Goal: Information Seeking & Learning: Find specific fact

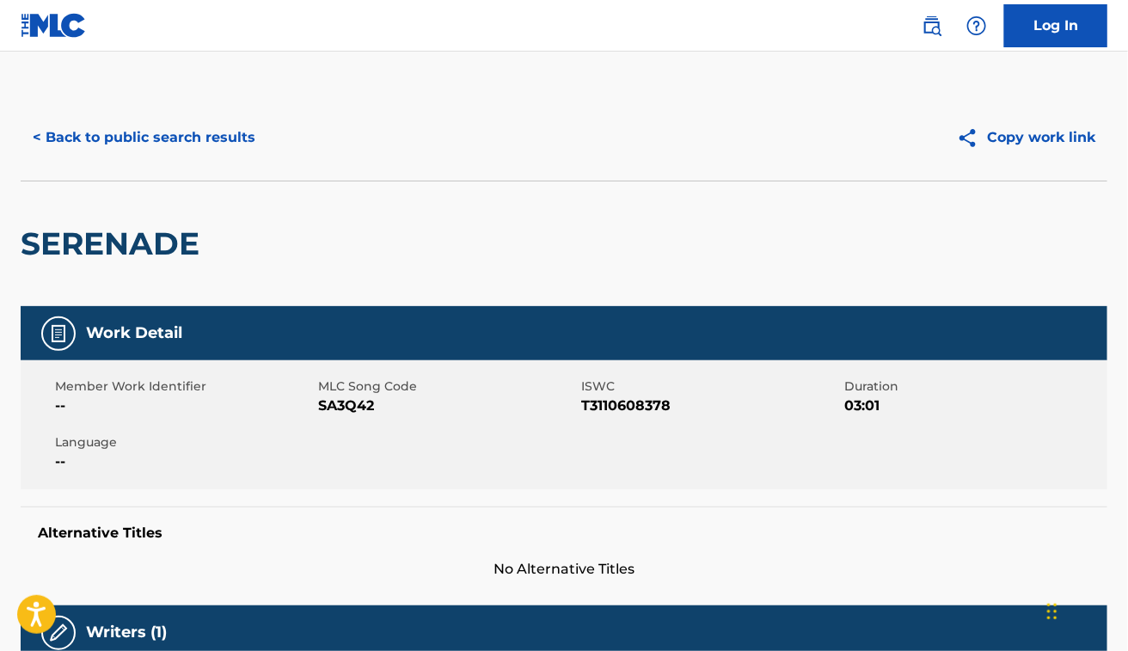
click at [198, 152] on button "< Back to public search results" at bounding box center [144, 137] width 247 height 43
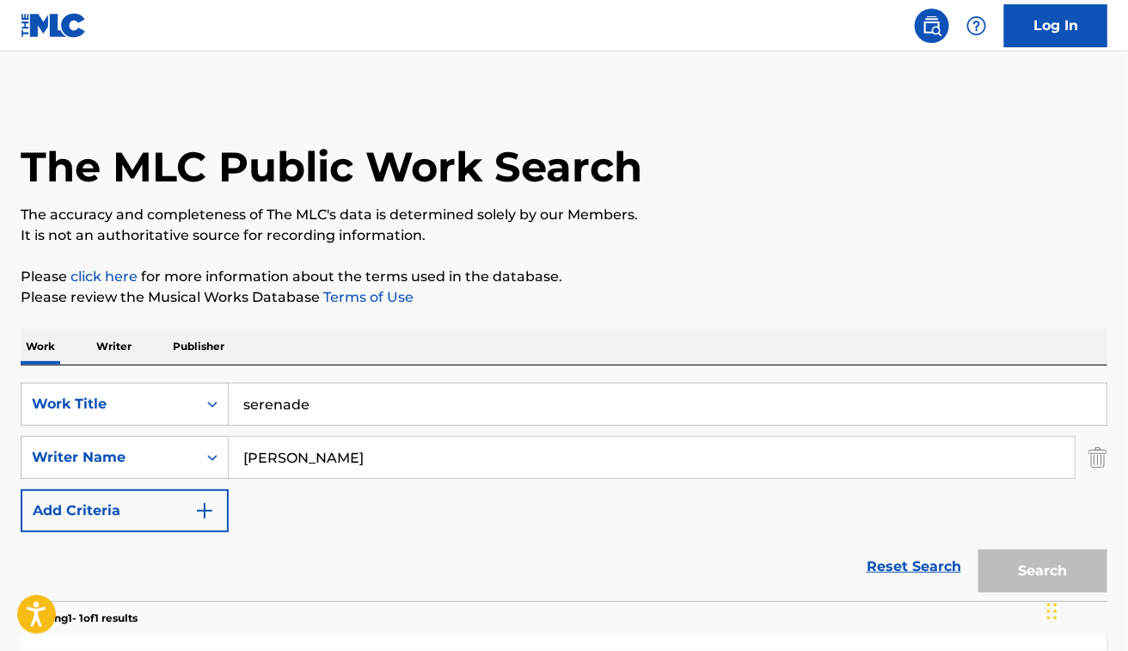
scroll to position [186, 0]
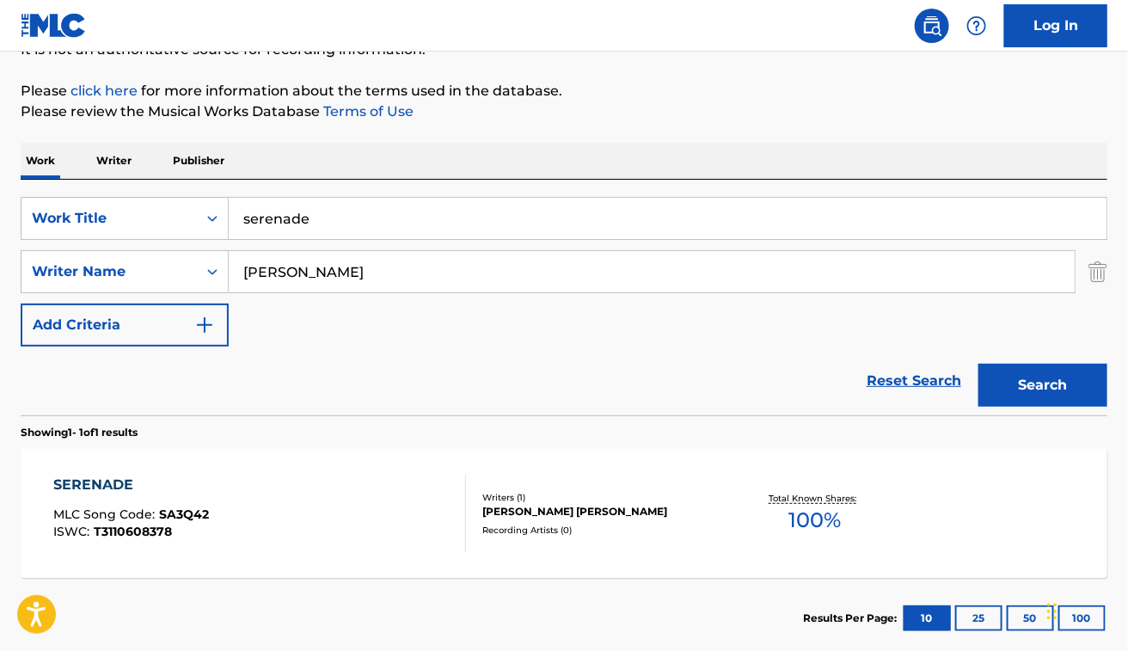
click at [497, 279] on input "[PERSON_NAME]" at bounding box center [652, 271] width 846 height 41
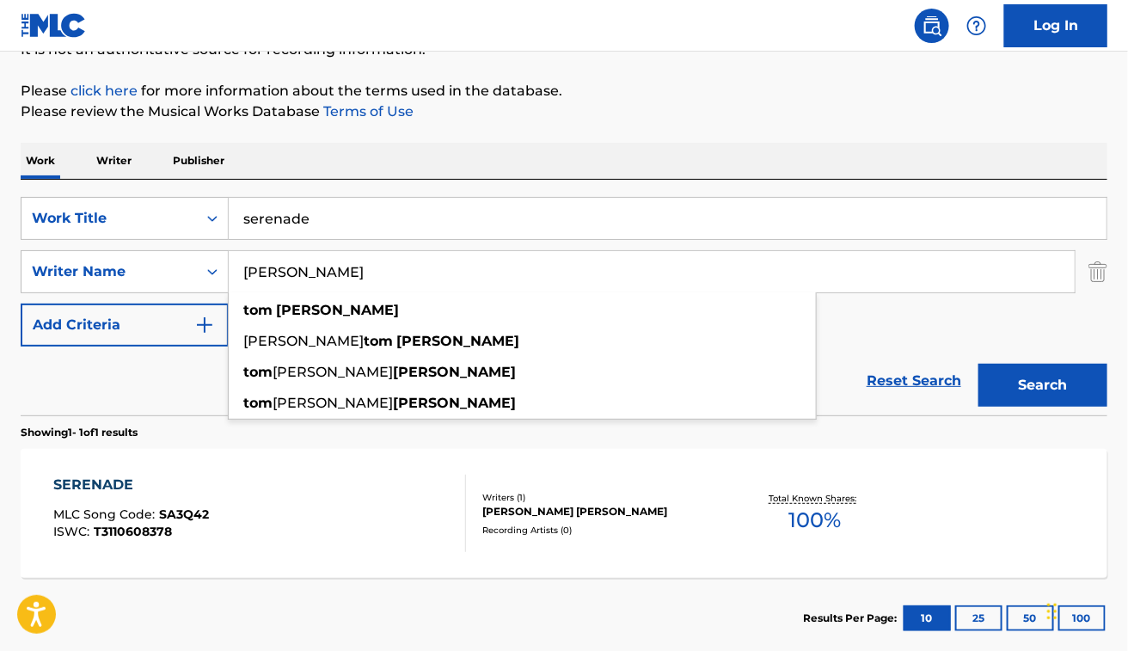
paste input "[PERSON_NAME]"
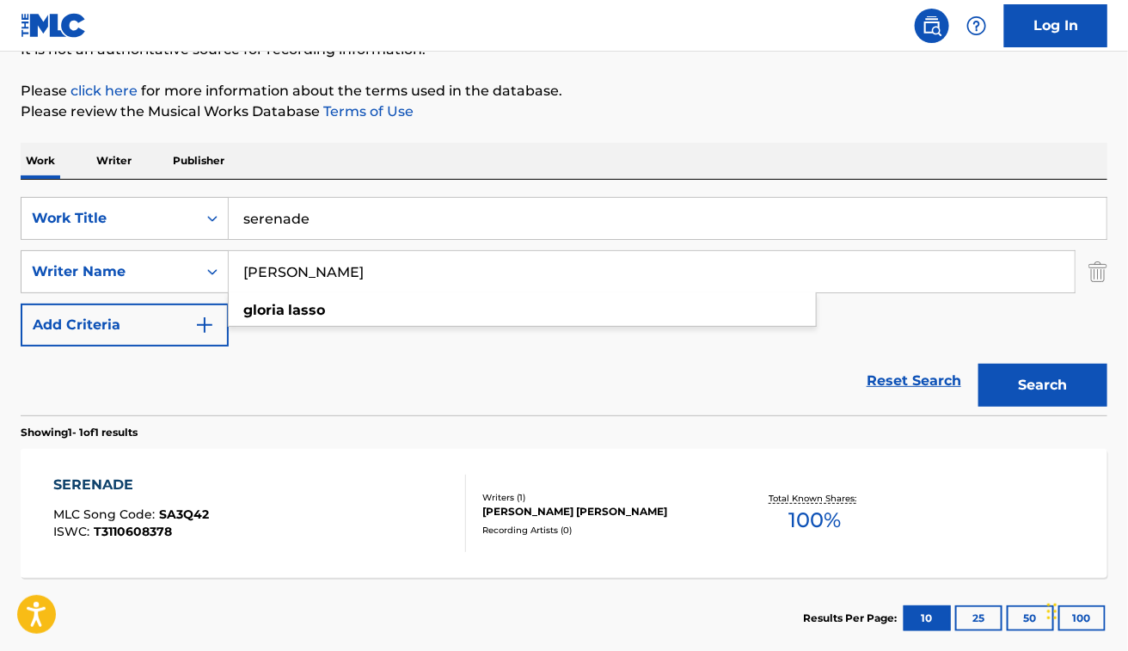
type input "[PERSON_NAME]"
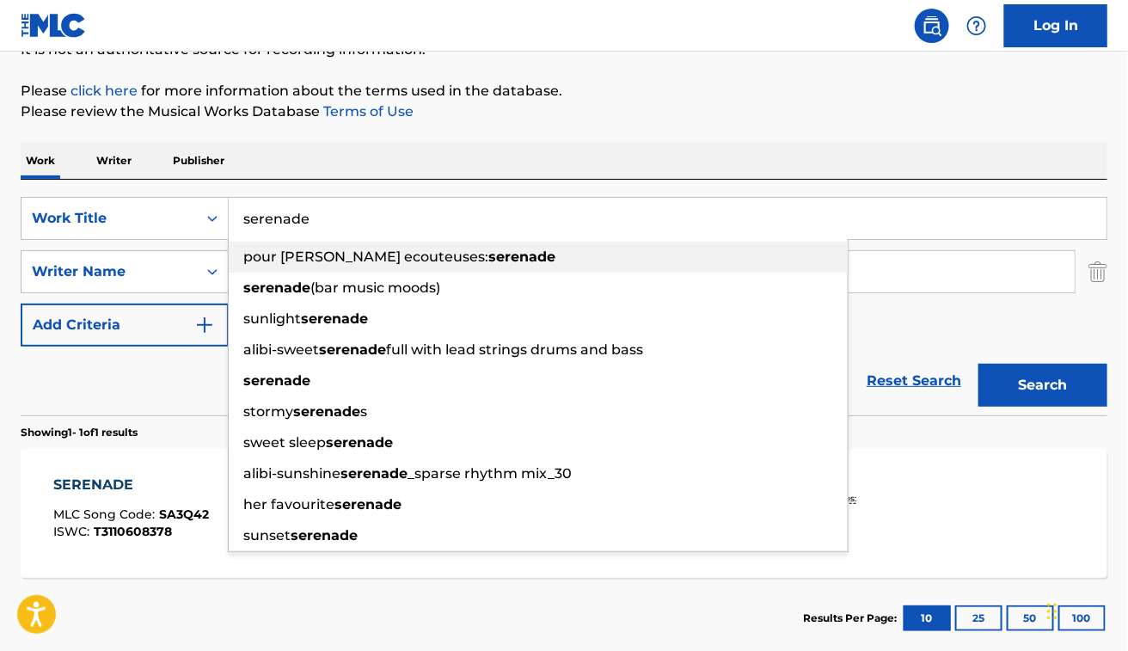
paste input "Adiós Tristeza - Remastered"
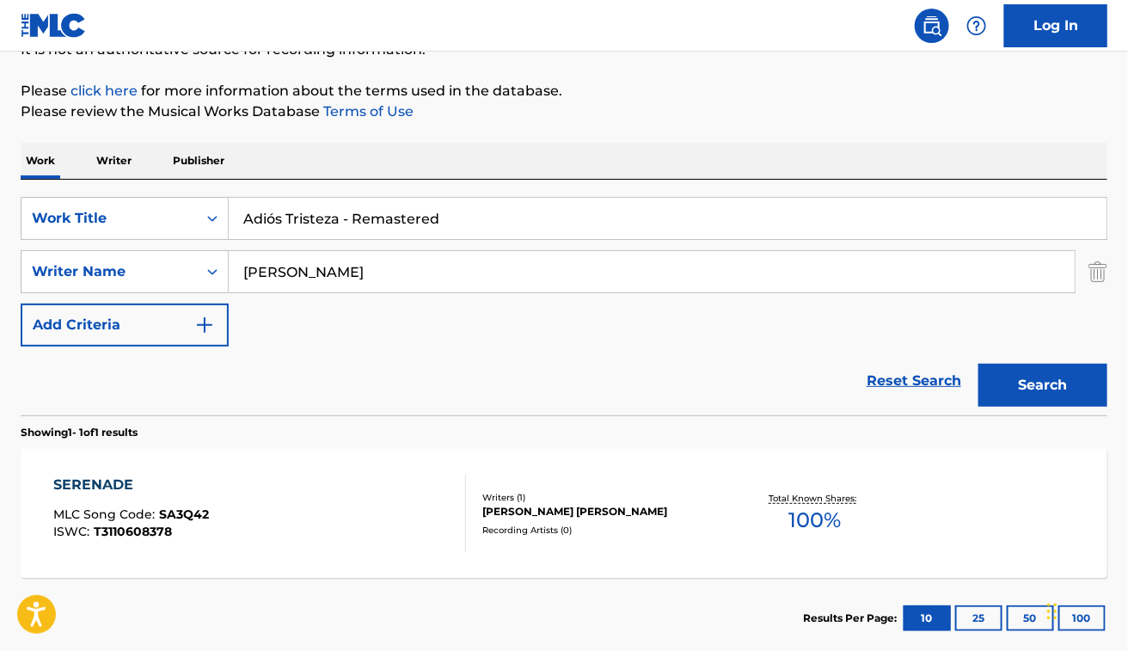
drag, startPoint x: 341, startPoint y: 216, endPoint x: 771, endPoint y: 230, distance: 430.2
click at [771, 230] on input "Adiós Tristeza - Remastered" at bounding box center [668, 218] width 878 height 41
click at [273, 216] on input "Adiós Tristeza" at bounding box center [668, 218] width 878 height 41
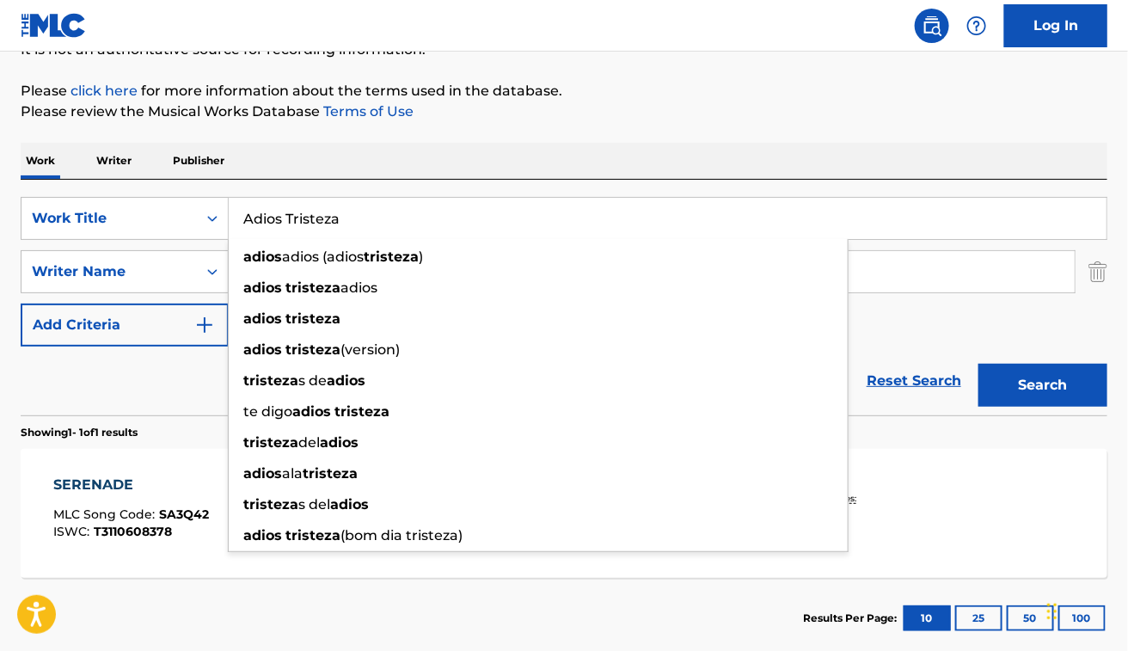
type input "Adios Tristeza"
click at [979, 364] on button "Search" at bounding box center [1043, 385] width 129 height 43
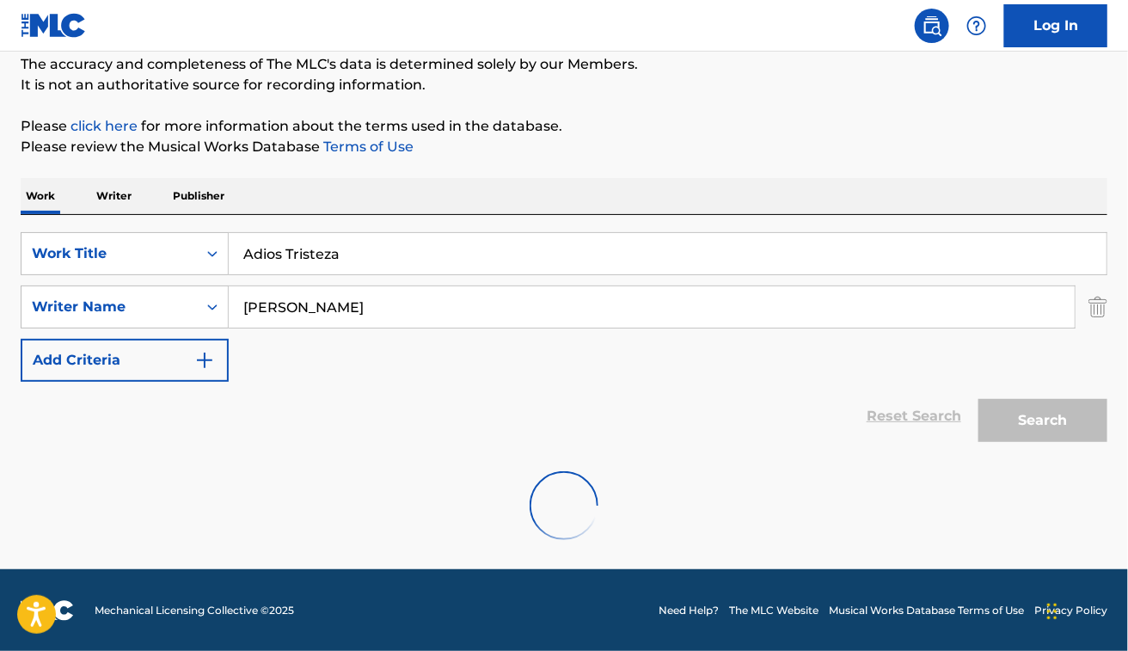
scroll to position [95, 0]
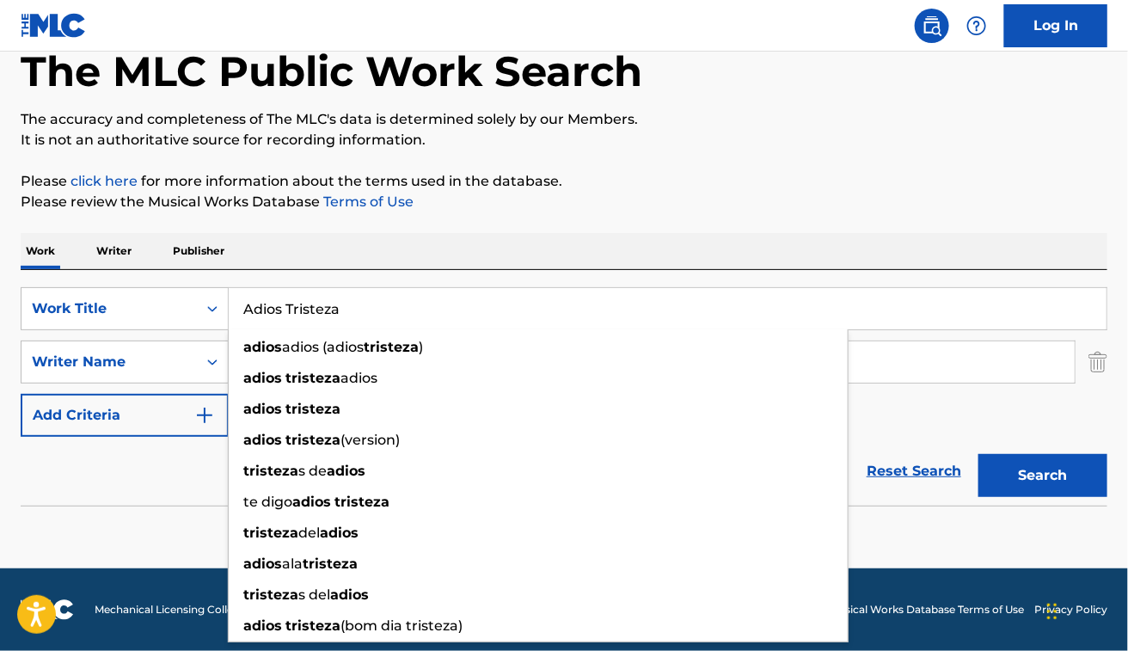
click at [676, 172] on p "Please click here for more information about the terms used in the database." at bounding box center [564, 181] width 1087 height 21
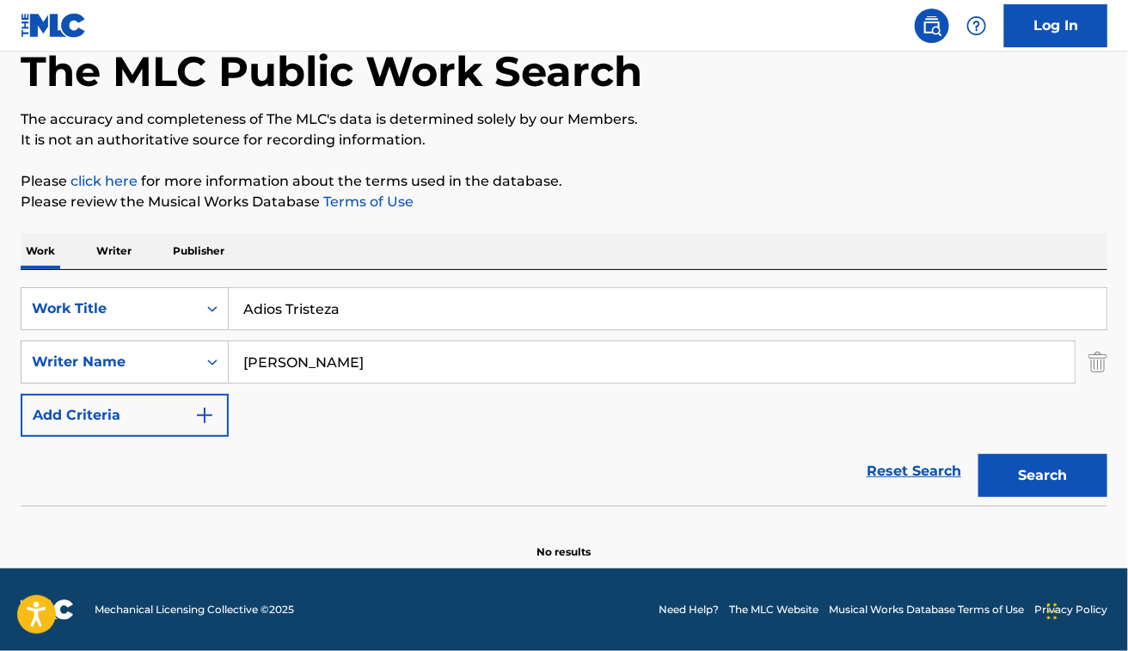
drag, startPoint x: 465, startPoint y: 402, endPoint x: 517, endPoint y: 370, distance: 61.1
click at [465, 402] on div "SearchWithCriteria48dbb82d-f673-448e-98af-9c508b438f2b Work Title Adios Tristez…" at bounding box center [564, 362] width 1087 height 150
click at [484, 368] on input "Gloria Lasso" at bounding box center [652, 361] width 846 height 41
paste input "Hans-Joachim HerwaldRainer Bielfeldt"
type input "Hans-Joachim HerwaldRainer Bielfeldt"
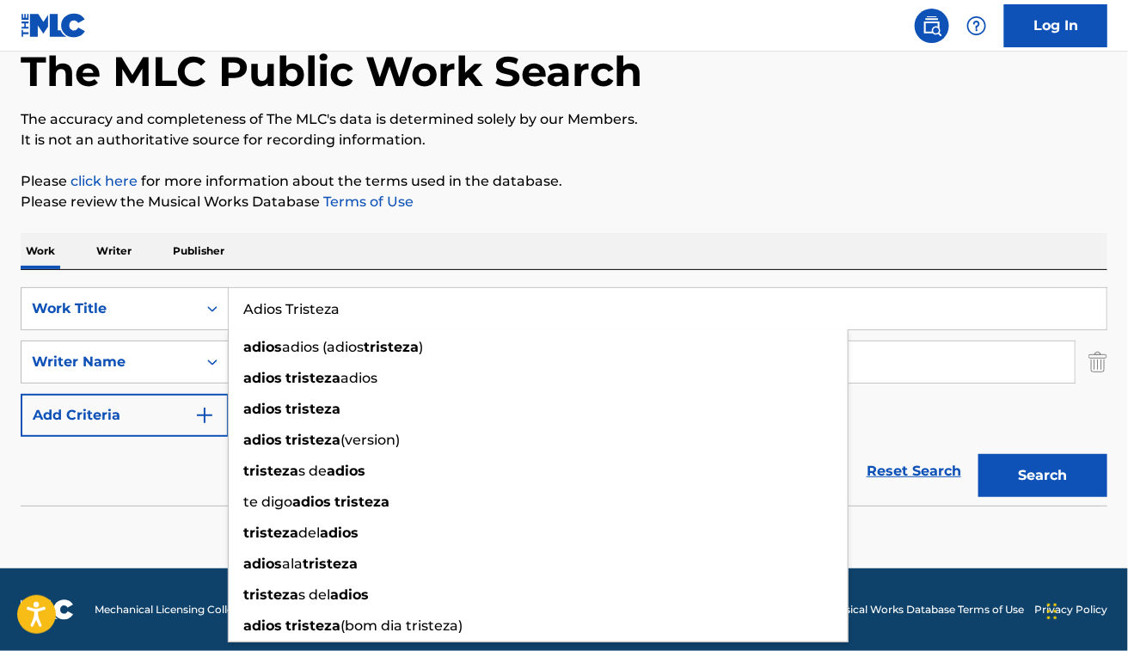
paste input "Meine beste Freundin Conni"
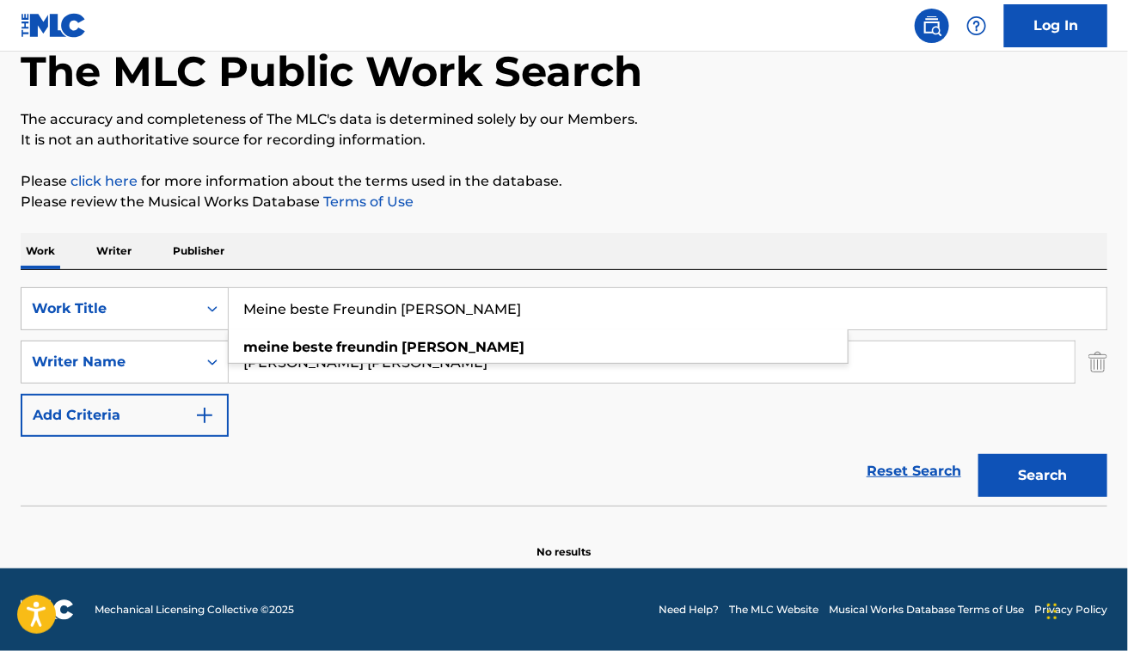
type input "Meine beste Freundin Conni"
click at [736, 252] on div "Work Writer Publisher" at bounding box center [564, 251] width 1087 height 36
drag, startPoint x: 409, startPoint y: 357, endPoint x: 630, endPoint y: 430, distance: 232.0
click at [630, 430] on div "SearchWithCriteria48dbb82d-f673-448e-98af-9c508b438f2b Work Title Meine beste F…" at bounding box center [564, 362] width 1087 height 150
type input "Hans-Joachim Herwald"
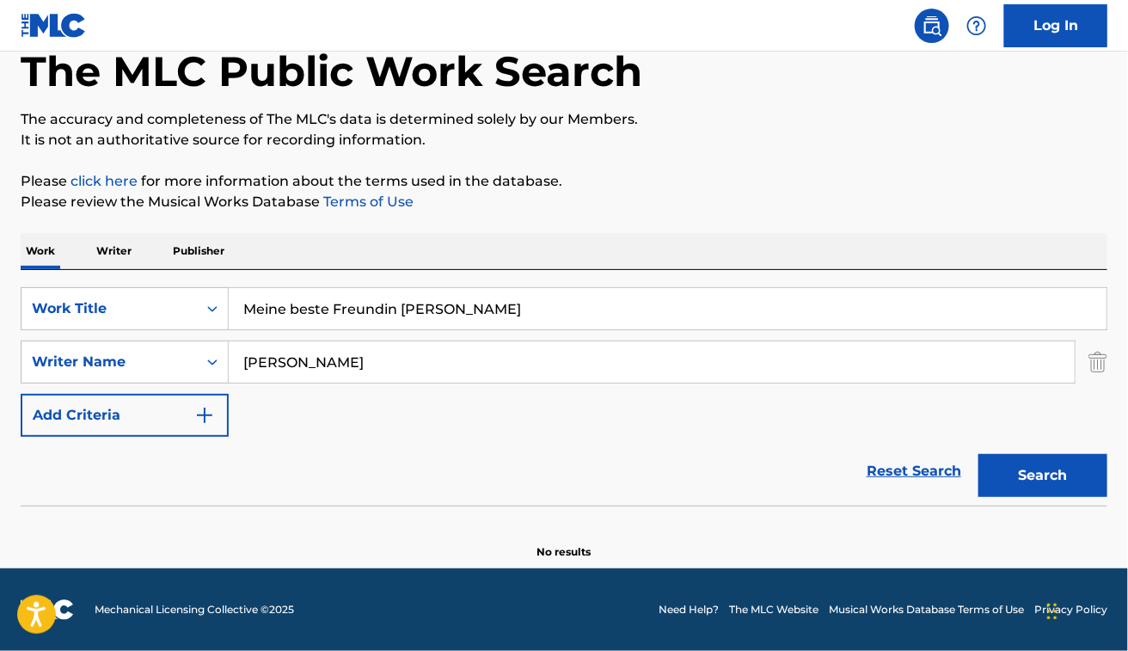
click at [979, 454] on button "Search" at bounding box center [1043, 475] width 129 height 43
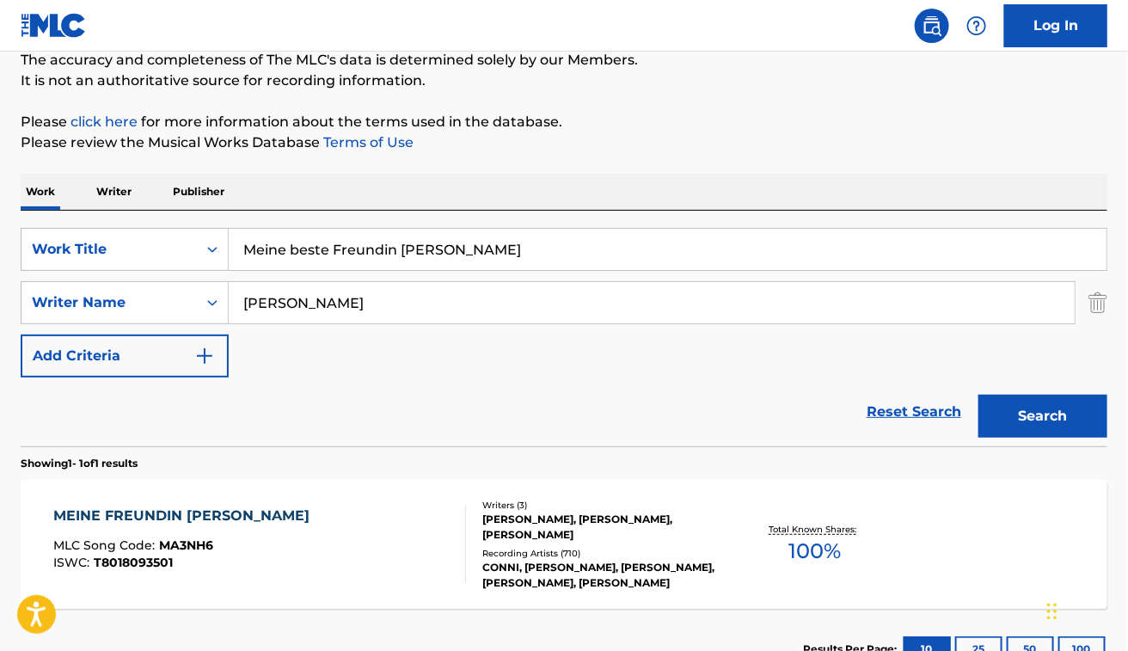
scroll to position [156, 0]
click at [329, 535] on div "MEINE FREUNDIN CONNI MLC Song Code : MA3NH6 ISWC : T8018093501" at bounding box center [259, 543] width 413 height 77
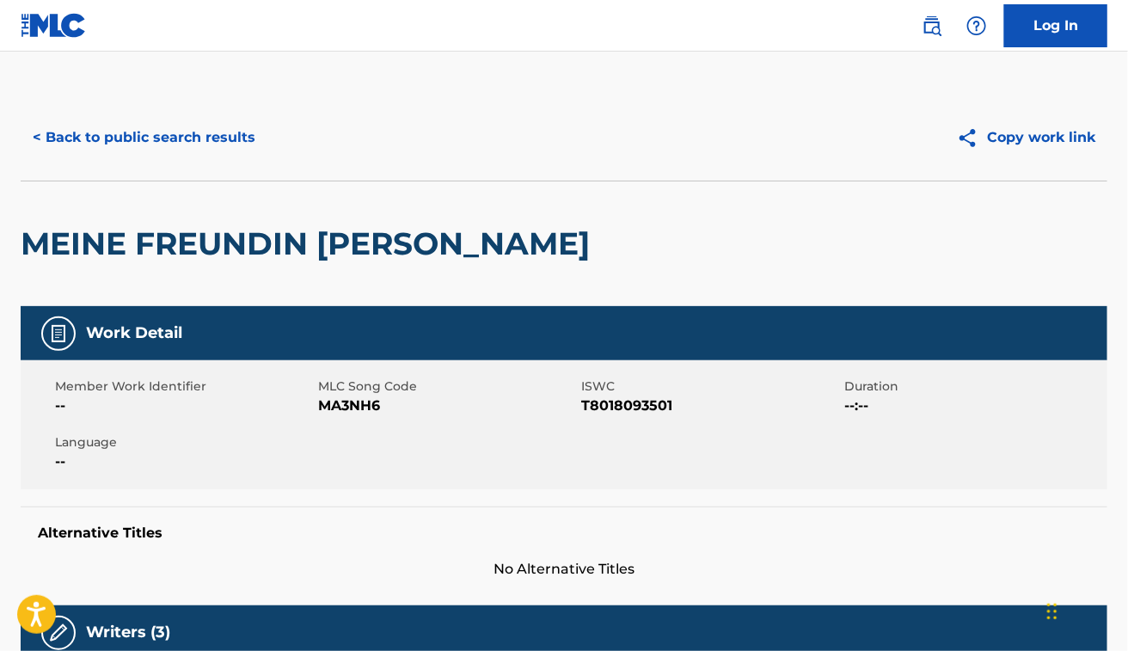
click at [336, 417] on div "Member Work Identifier -- MLC Song Code MA3NH6 ISWC T8018093501 Duration --:-- …" at bounding box center [564, 424] width 1087 height 129
copy span "MA3NH6"
click at [852, 319] on div "Work Detail" at bounding box center [564, 333] width 1087 height 54
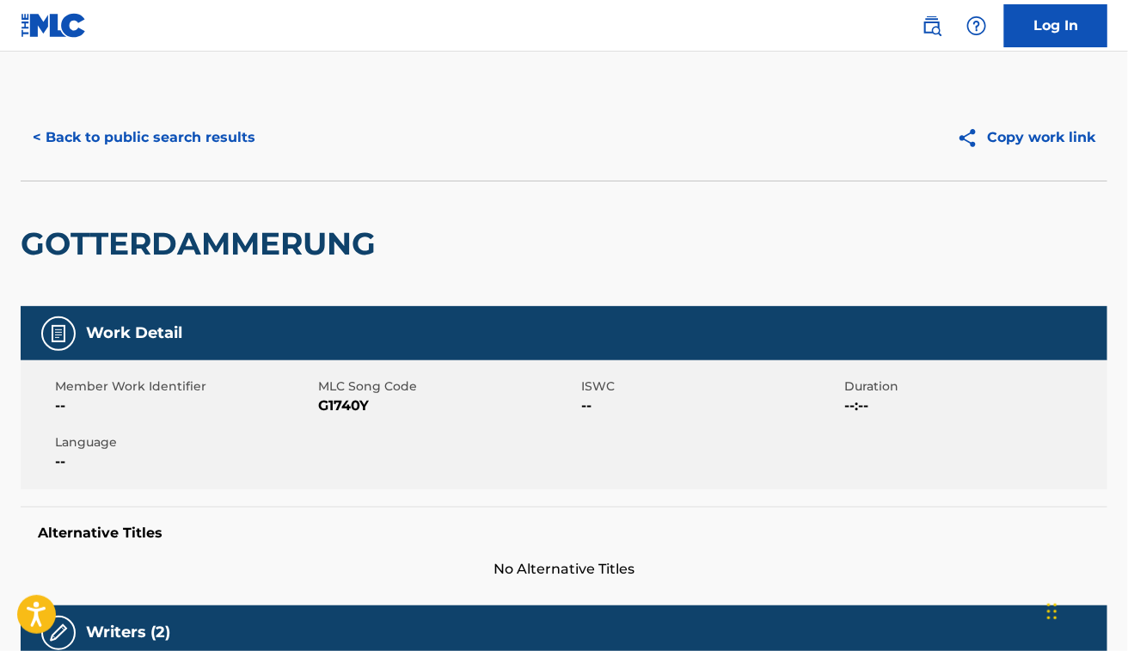
click at [163, 110] on div "< Back to public search results Copy work link" at bounding box center [564, 138] width 1087 height 86
click at [170, 127] on button "< Back to public search results" at bounding box center [144, 137] width 247 height 43
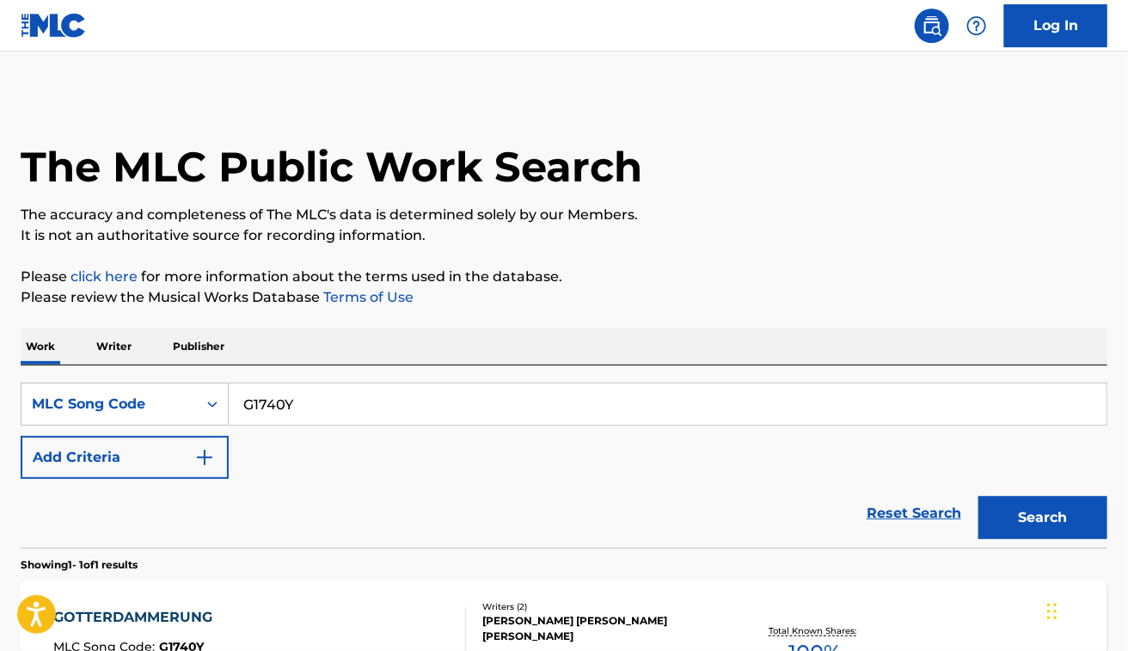
scroll to position [169, 0]
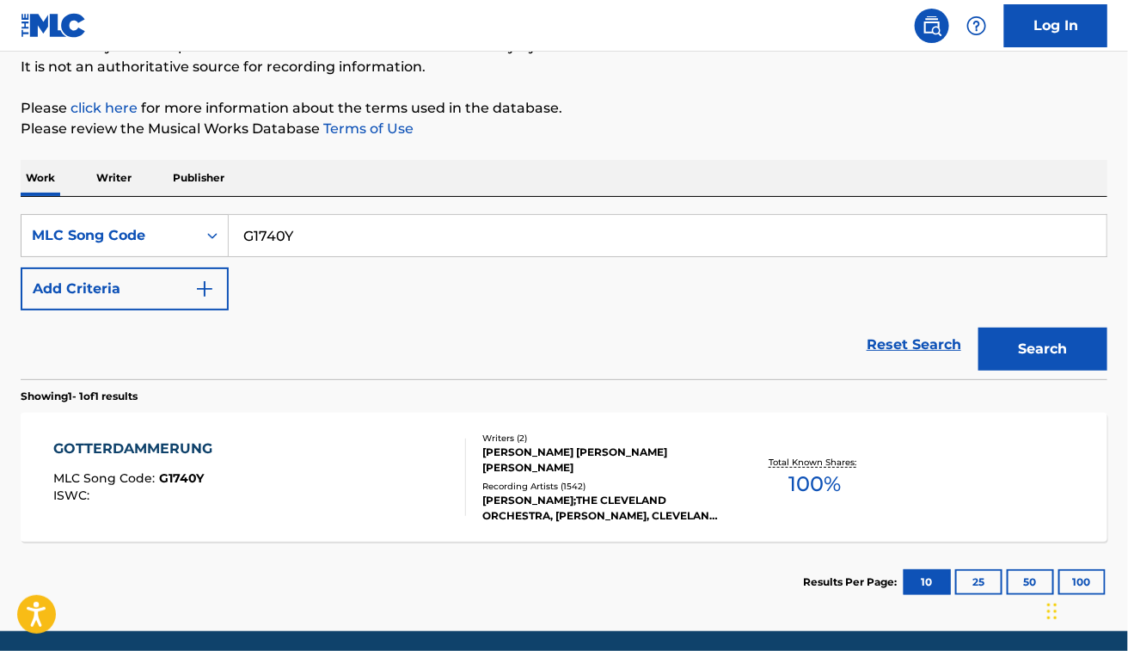
click at [389, 215] on input "G1740Y" at bounding box center [668, 235] width 878 height 41
paste input "EA17BE"
click at [979, 328] on button "Search" at bounding box center [1043, 349] width 129 height 43
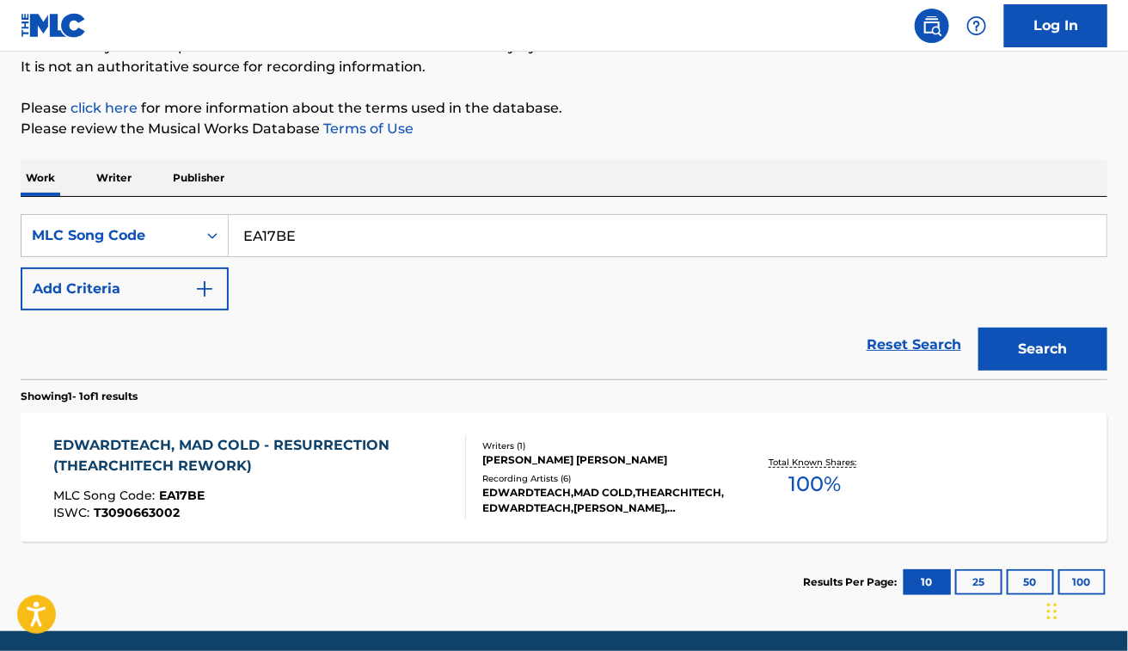
paste input "AVDE0U"
click at [979, 328] on button "Search" at bounding box center [1043, 349] width 129 height 43
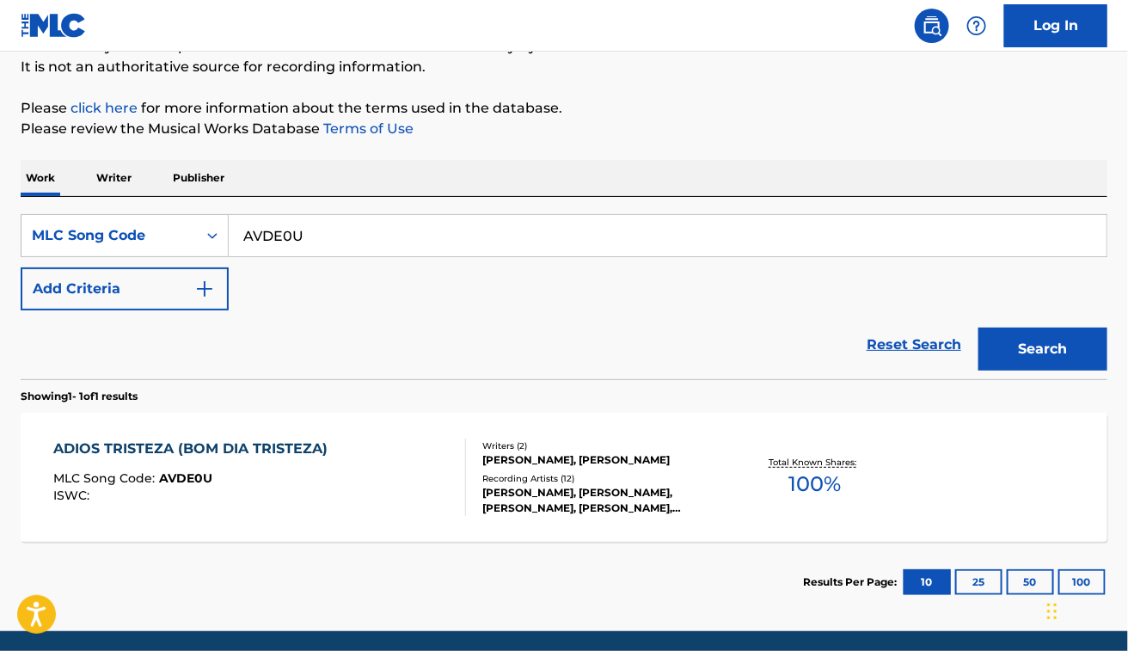
paste input "SVA7XL"
type input "SVA7XL"
click at [979, 328] on button "Search" at bounding box center [1043, 349] width 129 height 43
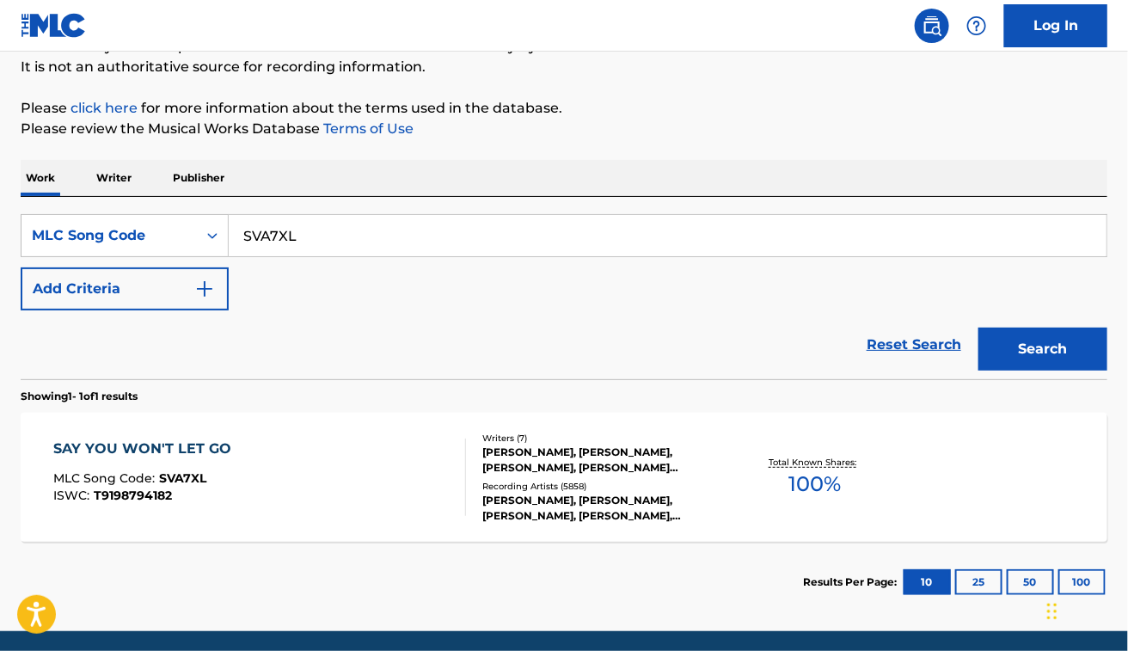
click at [370, 436] on div "SAY YOU WON'T LET GO MLC Song Code : SVA7XL ISWC : T9198794182 Writers ( 7 ) [P…" at bounding box center [564, 477] width 1087 height 129
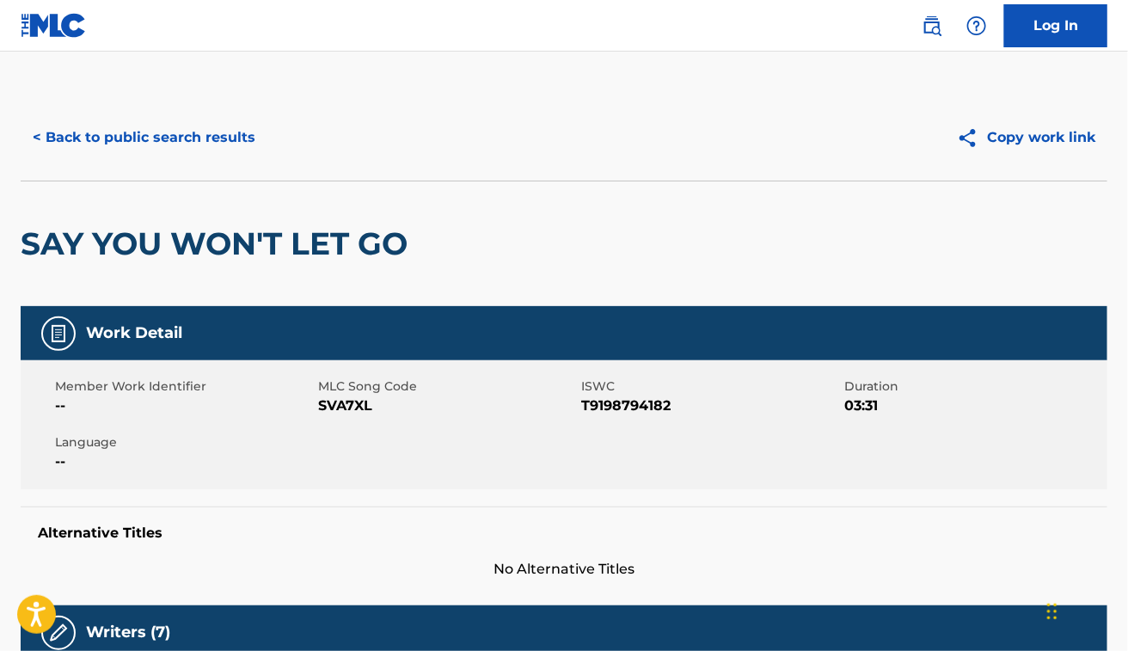
click at [196, 149] on button "< Back to public search results" at bounding box center [144, 137] width 247 height 43
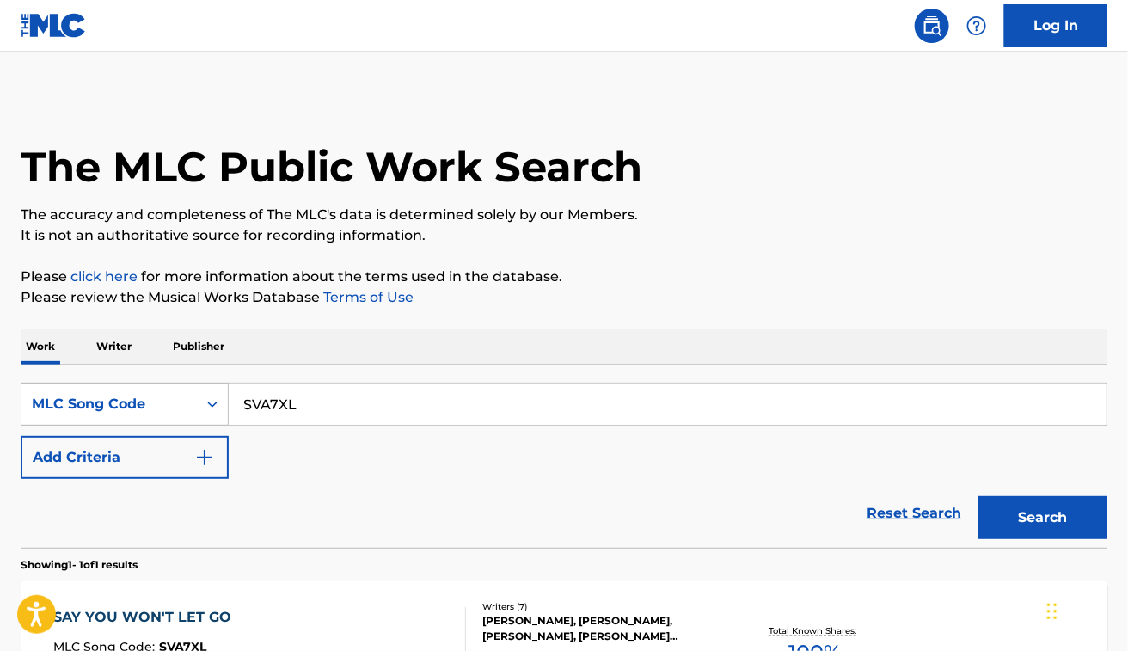
scroll to position [169, 0]
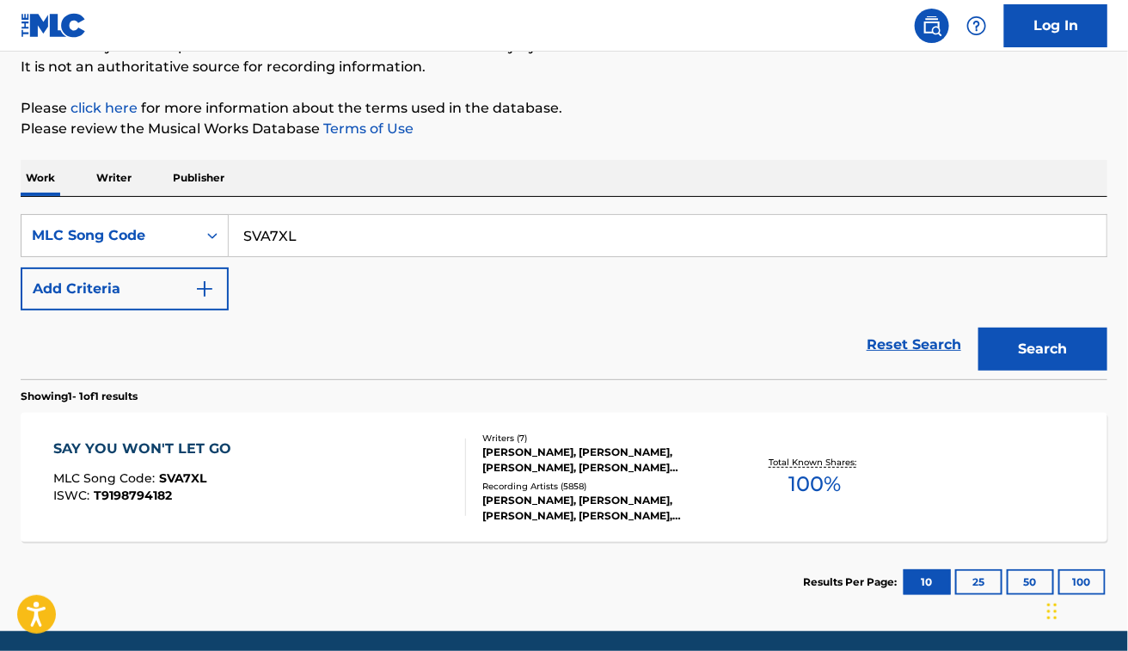
click at [359, 230] on input "SVA7XL" at bounding box center [668, 235] width 878 height 41
paste input "TD8FEW"
click at [979, 328] on button "Search" at bounding box center [1043, 349] width 129 height 43
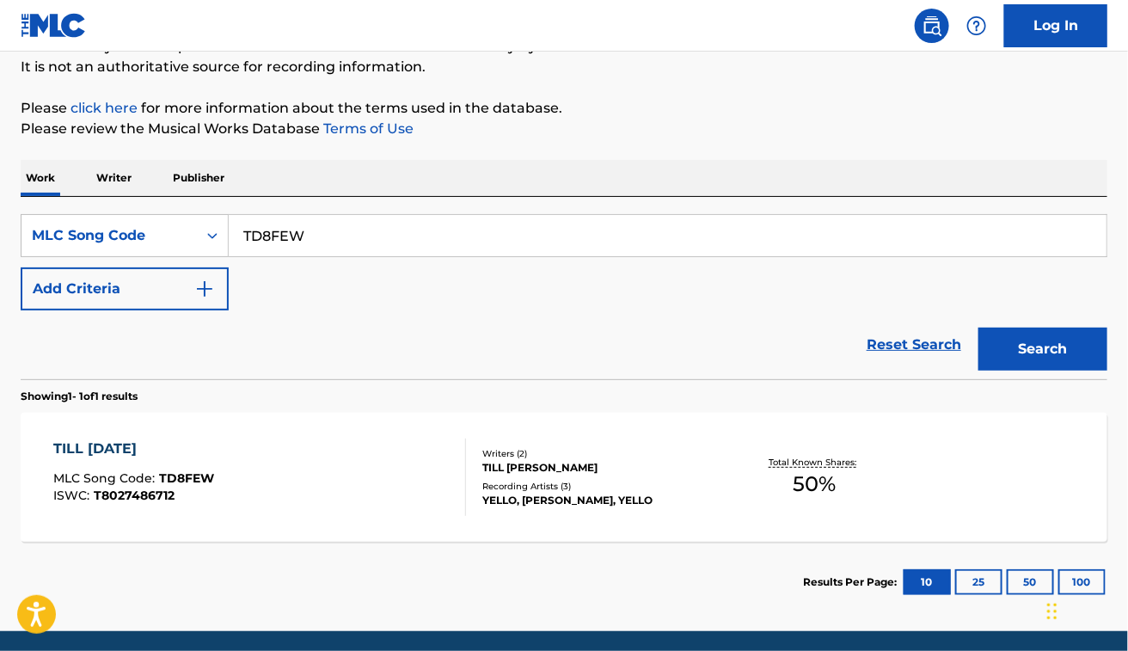
paste input "4629Z"
click at [979, 328] on button "Search" at bounding box center [1043, 349] width 129 height 43
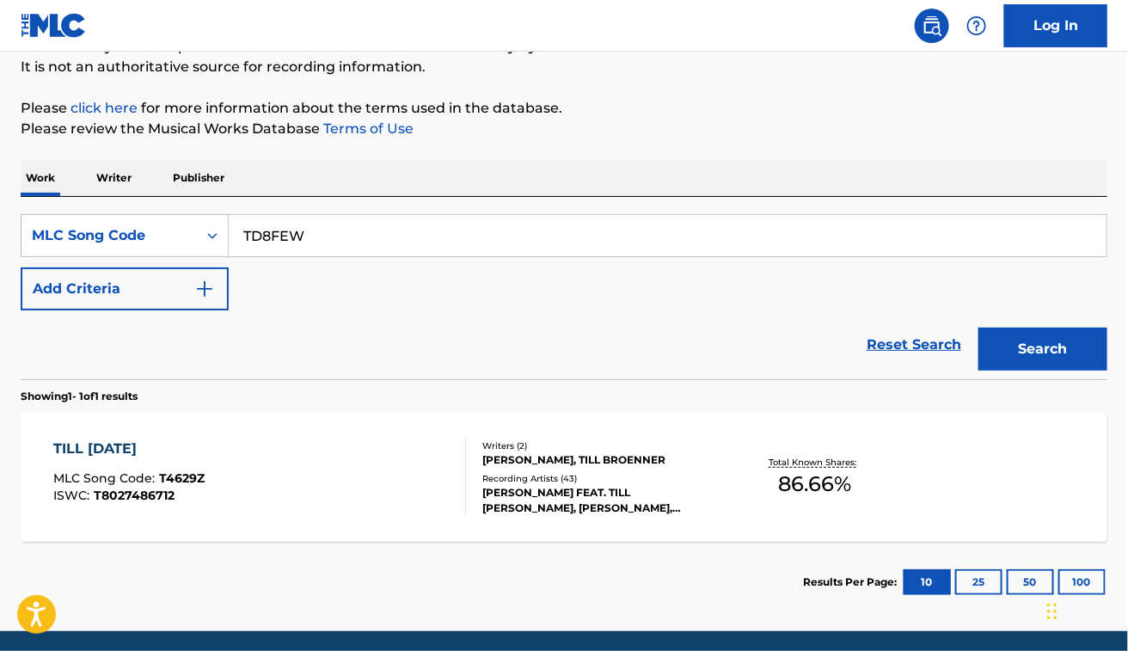
type input "TD8FEW"
click at [979, 328] on button "Search" at bounding box center [1043, 349] width 129 height 43
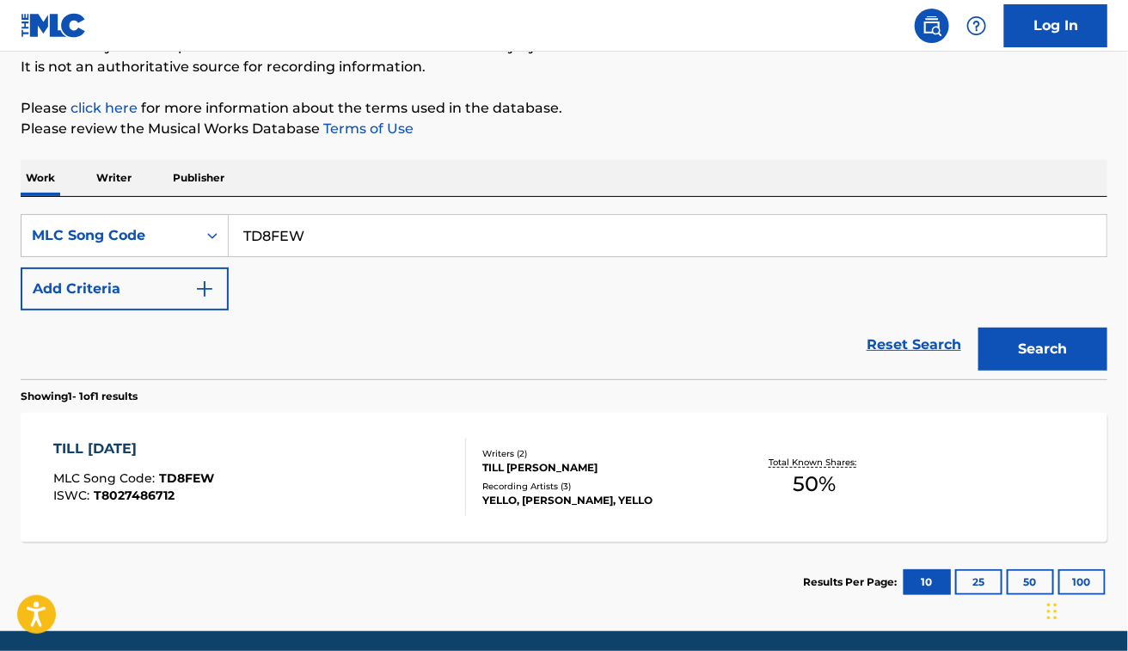
drag, startPoint x: 347, startPoint y: 470, endPoint x: 347, endPoint y: 439, distance: 31.0
click at [347, 439] on div "TILL [DATE] MLC Song Code : TD8FEW ISWC : T8027486712" at bounding box center [259, 477] width 413 height 77
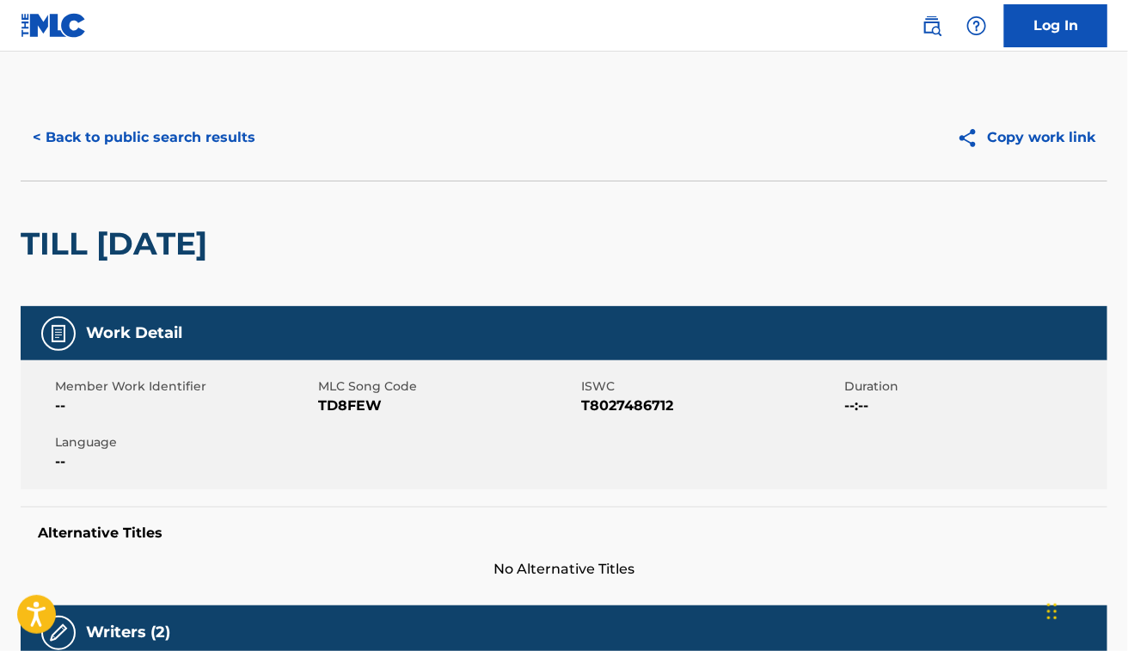
scroll to position [380, 0]
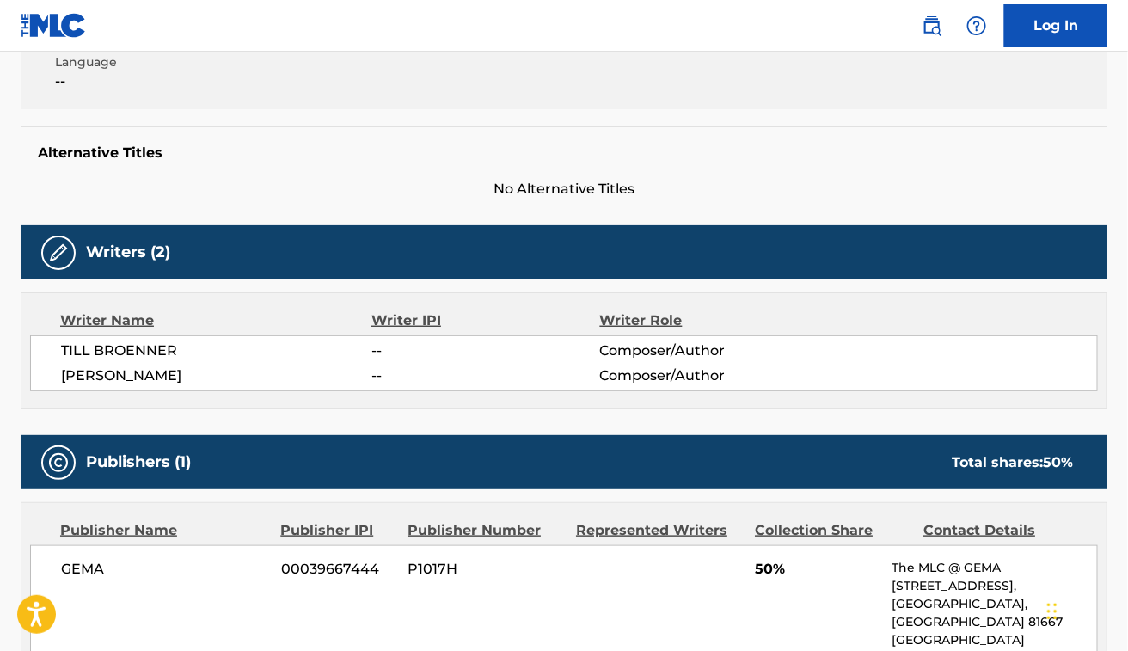
click at [189, 376] on span "[PERSON_NAME]" at bounding box center [216, 375] width 311 height 21
copy div "[PERSON_NAME]"
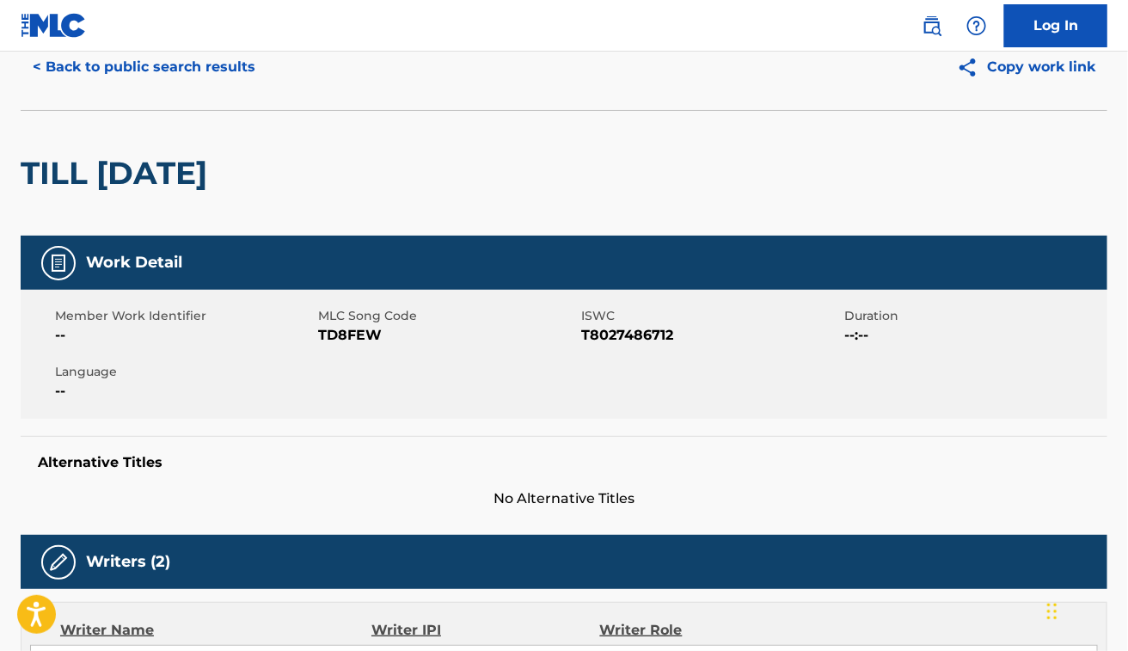
scroll to position [0, 0]
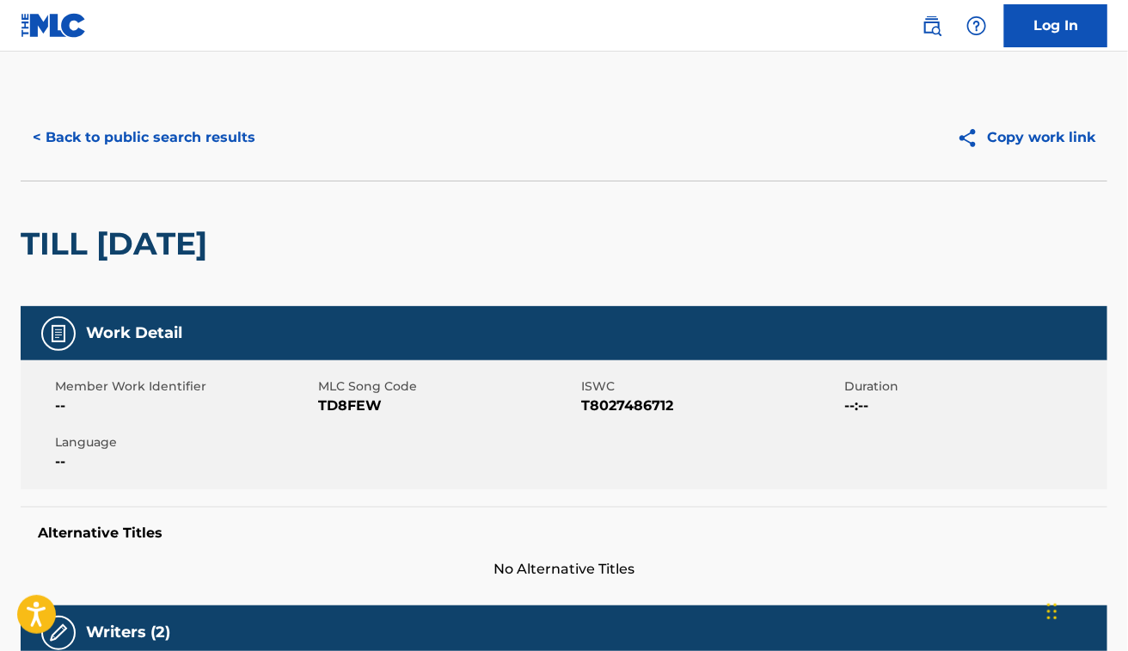
click at [222, 139] on button "< Back to public search results" at bounding box center [144, 137] width 247 height 43
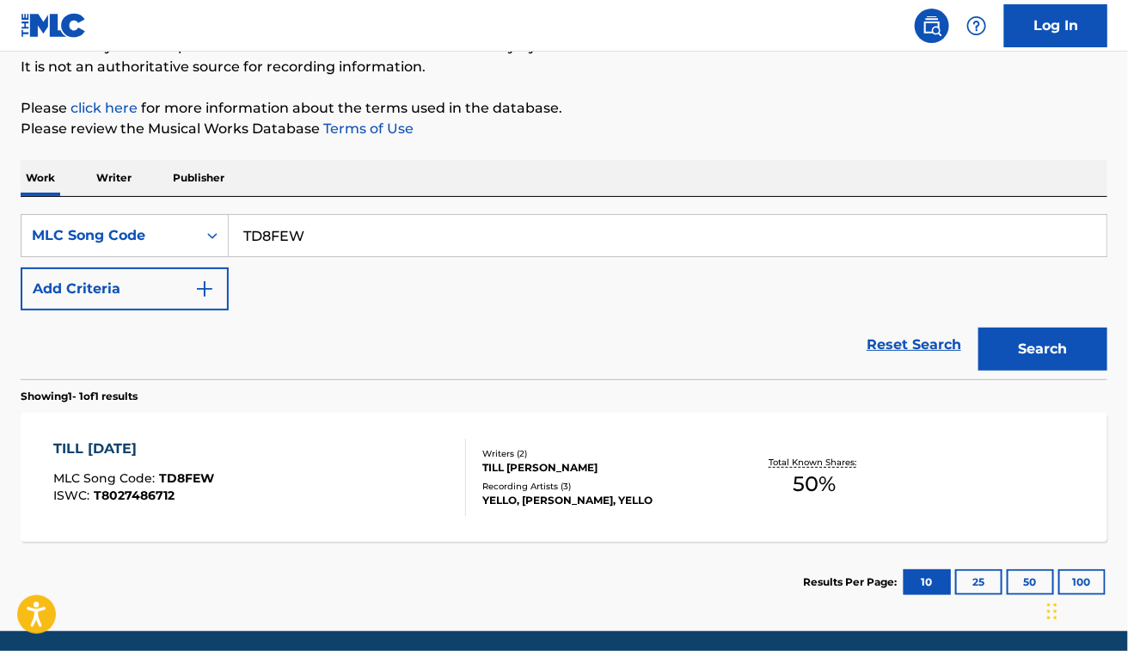
click at [533, 233] on input "TD8FEW" at bounding box center [668, 235] width 878 height 41
paste input "[PERSON_NAME]"
click at [397, 226] on input "TD8FEW" at bounding box center [668, 235] width 878 height 41
paste input "4629Z"
click at [979, 328] on button "Search" at bounding box center [1043, 349] width 129 height 43
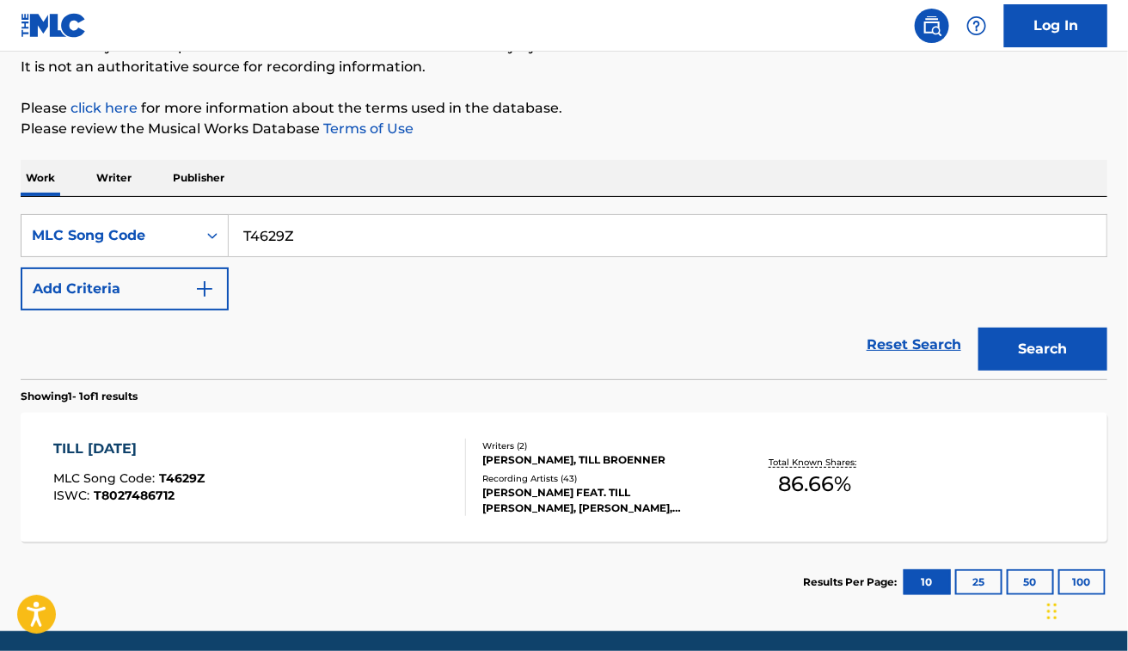
click at [580, 302] on div "SearchWithCriteria34bf185f-c54e-4c8b-800b-b48f71379c65 MLC Song Code T4629Z Add…" at bounding box center [564, 262] width 1087 height 96
click at [327, 225] on input "T4629Z" at bounding box center [668, 235] width 878 height 41
paste input "P5591R"
type input "P5591R"
click at [979, 328] on button "Search" at bounding box center [1043, 349] width 129 height 43
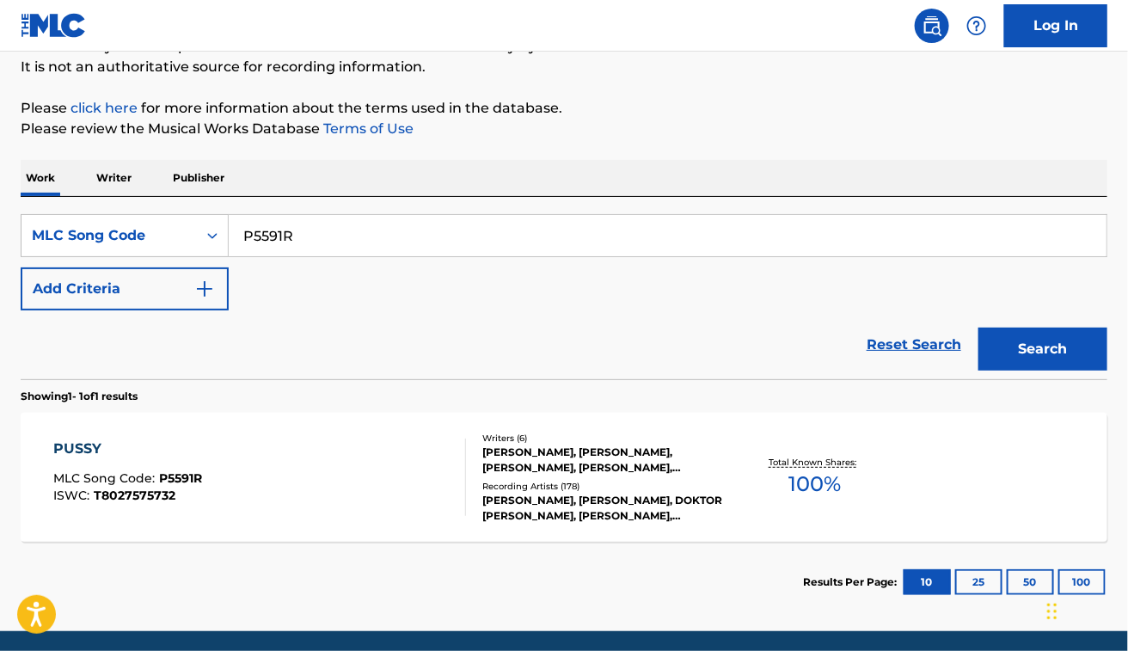
click at [379, 501] on div "PUSSY MLC Song Code : P5591R ISWC : T8027575732" at bounding box center [259, 477] width 413 height 77
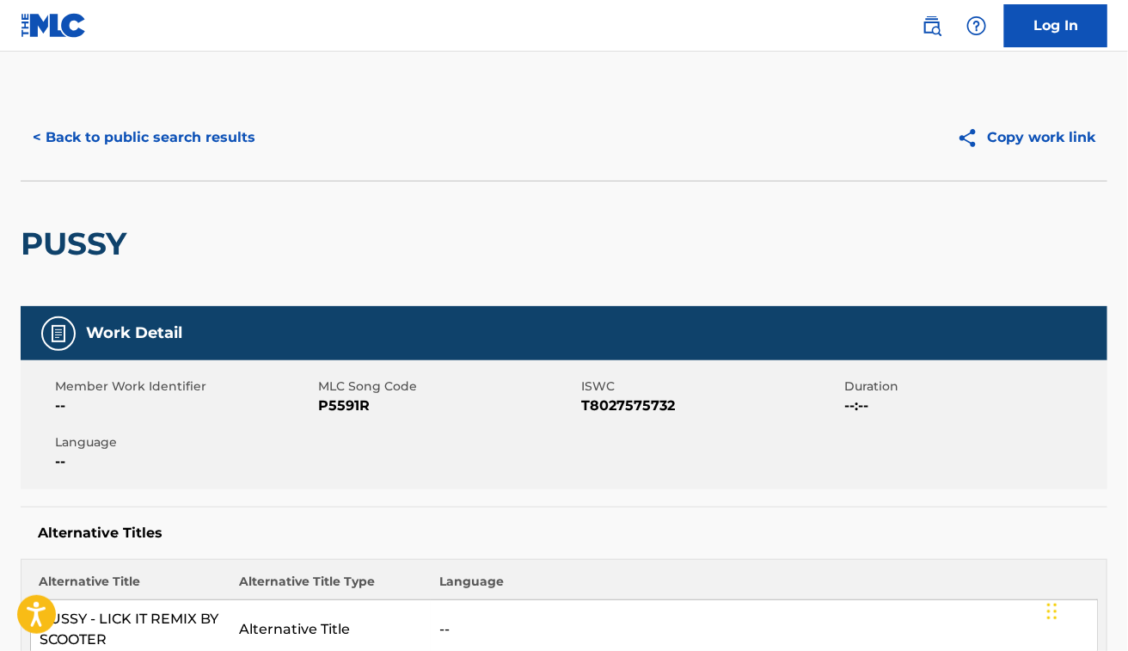
click at [164, 140] on button "< Back to public search results" at bounding box center [144, 137] width 247 height 43
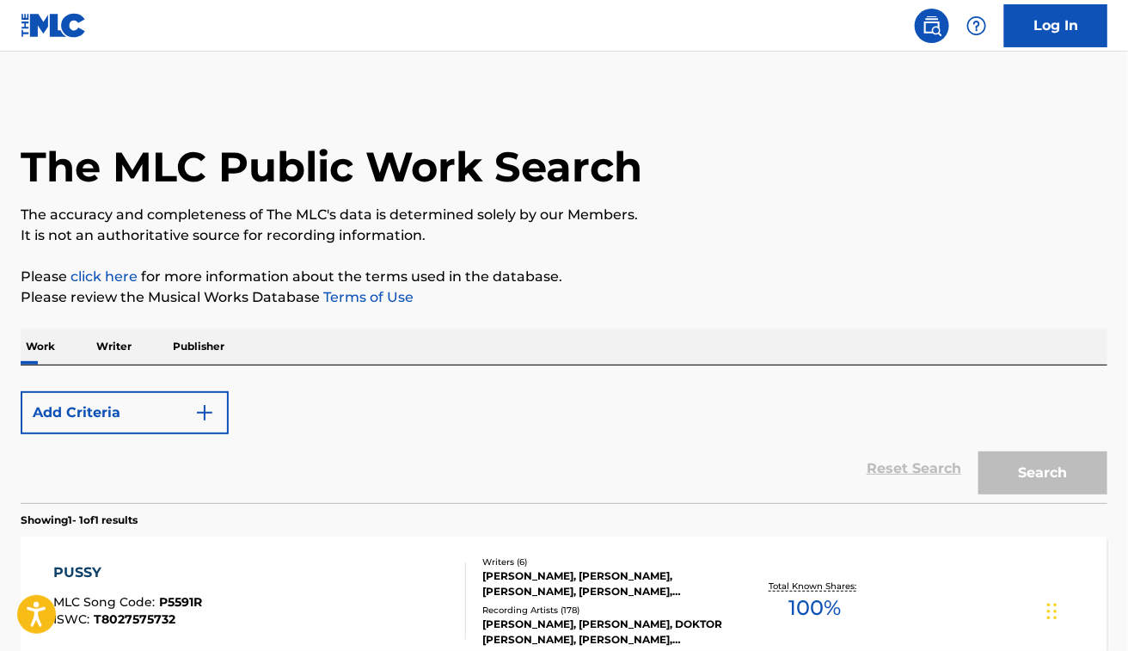
scroll to position [169, 0]
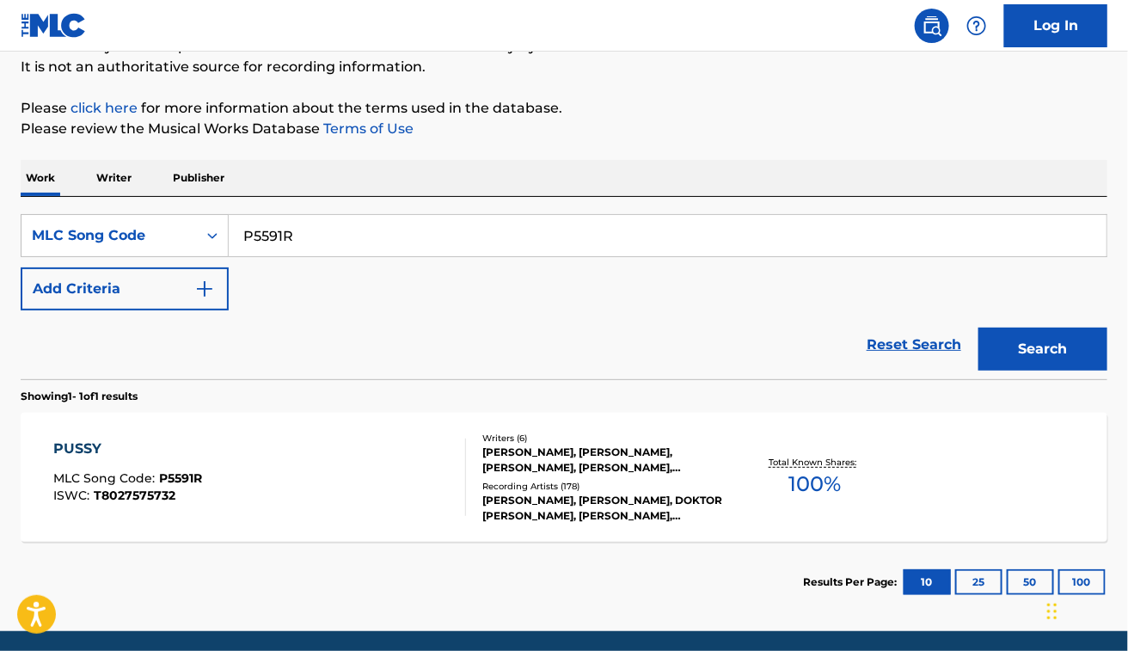
click at [333, 234] on input "P5591R" at bounding box center [668, 235] width 878 height 41
paste input "F5056D"
type input "F5056D"
click at [979, 328] on button "Search" at bounding box center [1043, 349] width 129 height 43
click at [375, 421] on div "[PERSON_NAME] IM WIND MLC Song Code : F5056D ISWC : T8030902661 Writers ( 7 ) […" at bounding box center [564, 477] width 1087 height 129
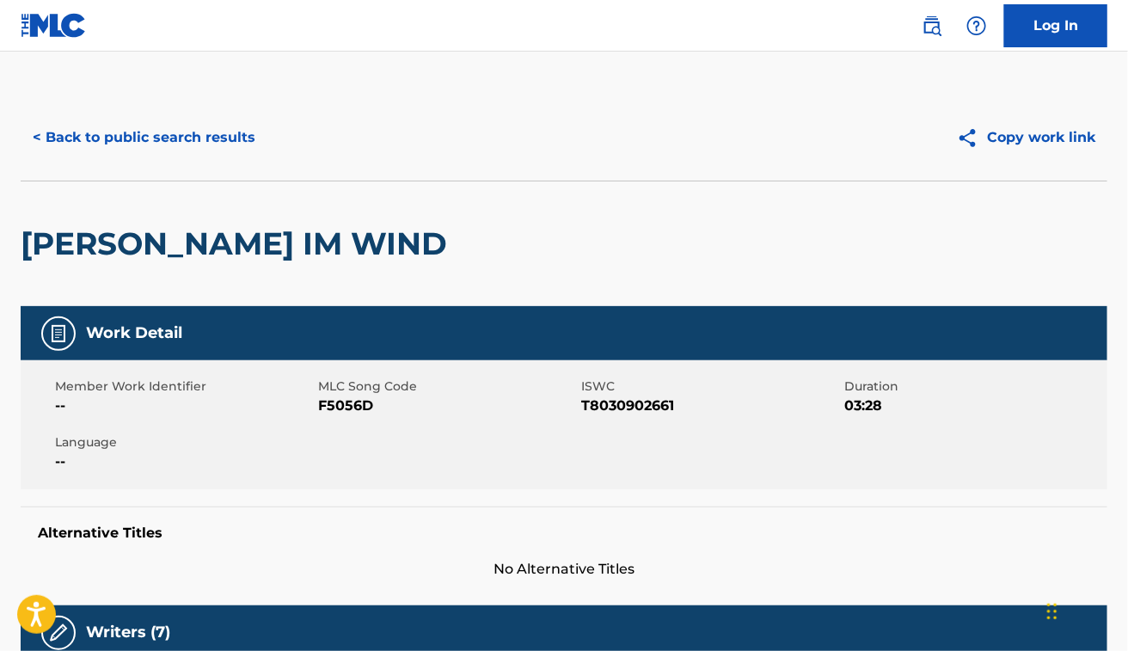
click at [153, 135] on button "< Back to public search results" at bounding box center [144, 137] width 247 height 43
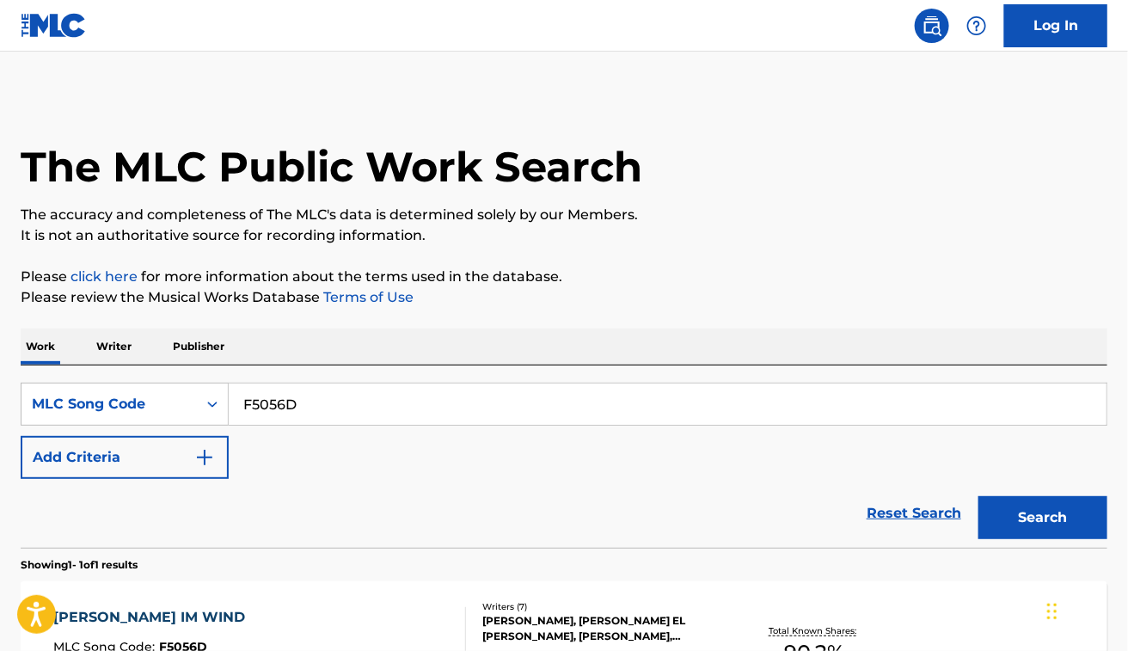
scroll to position [169, 0]
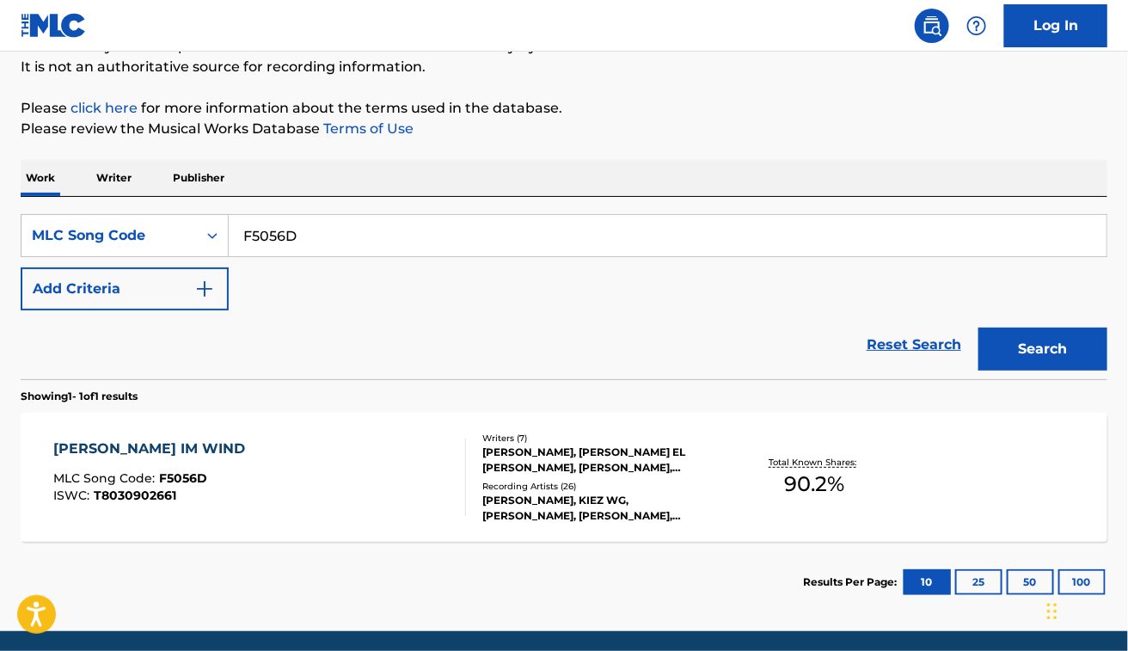
click at [292, 234] on input "F5056D" at bounding box center [668, 235] width 878 height 41
paste input "I4279K"
click at [979, 328] on button "Search" at bounding box center [1043, 349] width 129 height 43
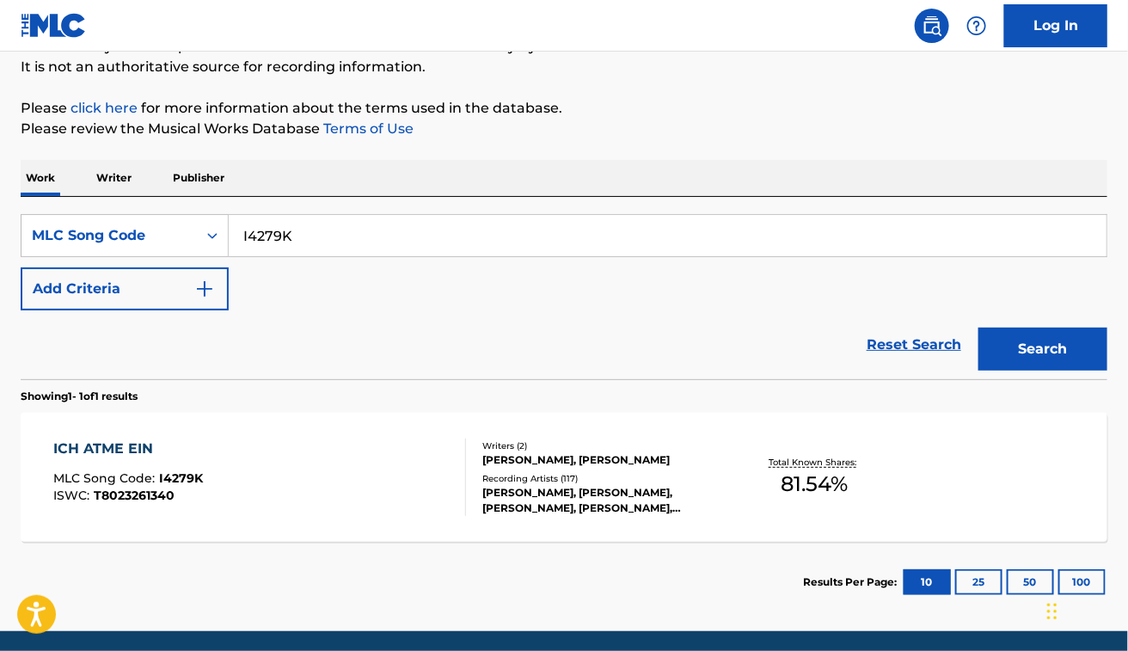
paste input "MA3NH6"
click at [979, 328] on button "Search" at bounding box center [1043, 349] width 129 height 43
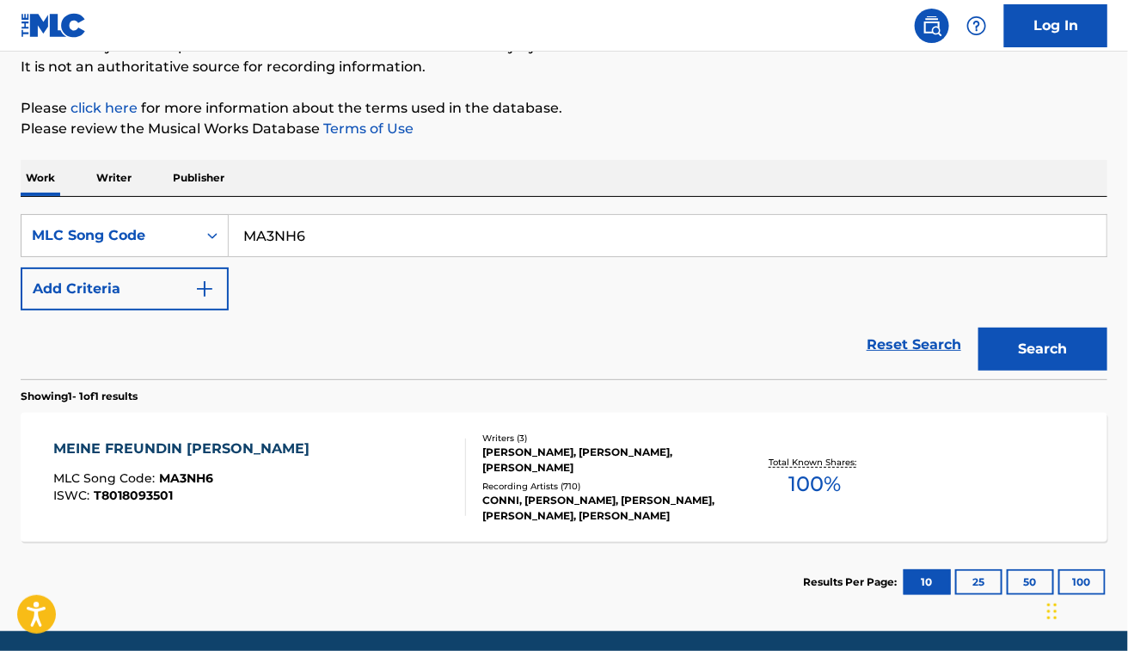
paste input "C9438X"
type input "C9438X"
click at [979, 328] on button "Search" at bounding box center [1043, 349] width 129 height 43
click at [302, 443] on div "CHABOS WISSEN WER DER BABO IST" at bounding box center [194, 449] width 283 height 21
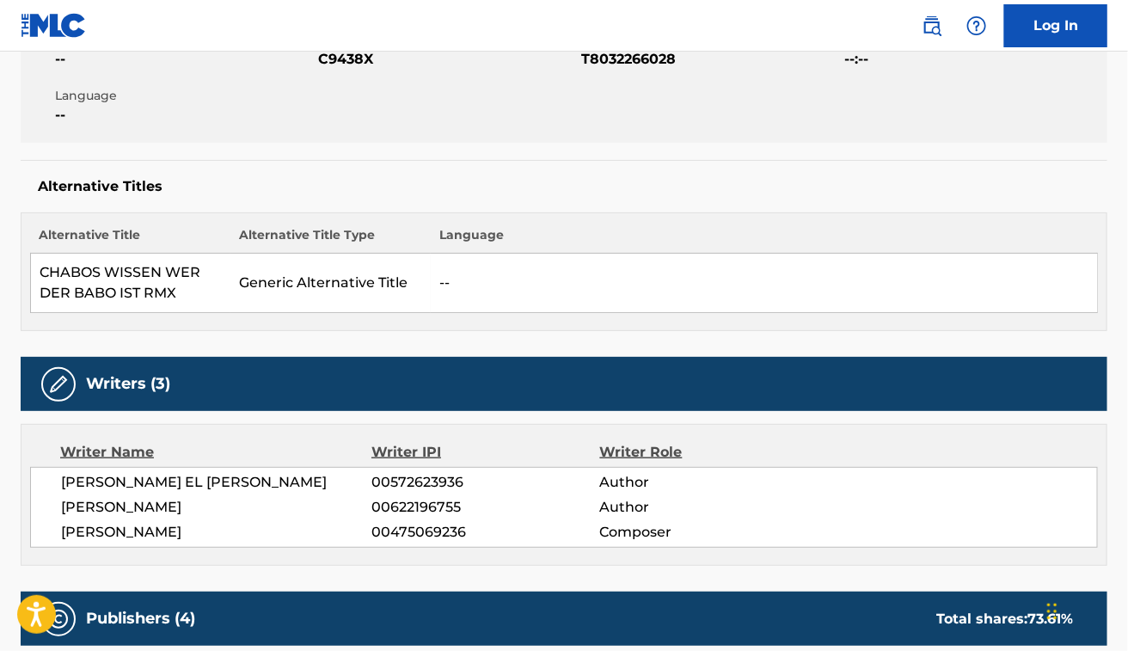
scroll to position [348, 0]
